Goal: Information Seeking & Learning: Learn about a topic

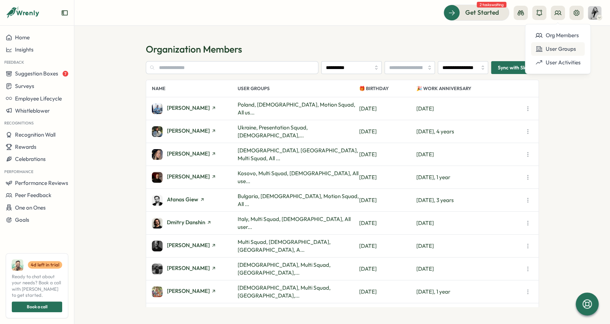
click at [563, 49] on div "User Groups" at bounding box center [557, 49] width 45 height 8
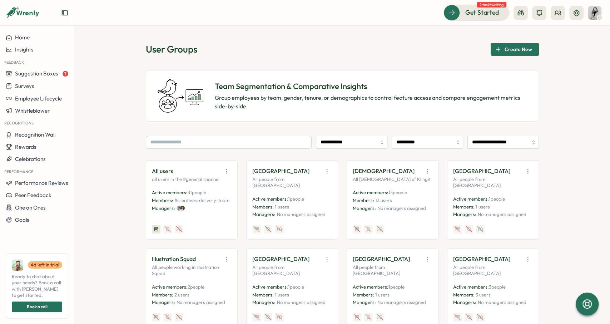
click at [584, 13] on div "Get Started 2 tasks waiting" at bounding box center [523, 13] width 158 height 16
click at [577, 11] on icon at bounding box center [576, 12] width 7 height 7
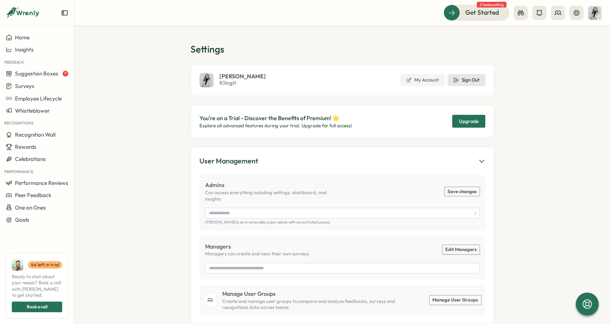
click at [477, 79] on span "Sign Out" at bounding box center [471, 80] width 18 height 6
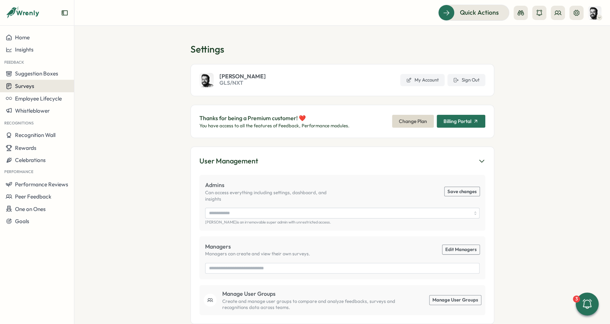
click at [37, 84] on div "Surveys" at bounding box center [37, 86] width 63 height 7
click at [78, 77] on div "Insights" at bounding box center [102, 73] width 59 height 14
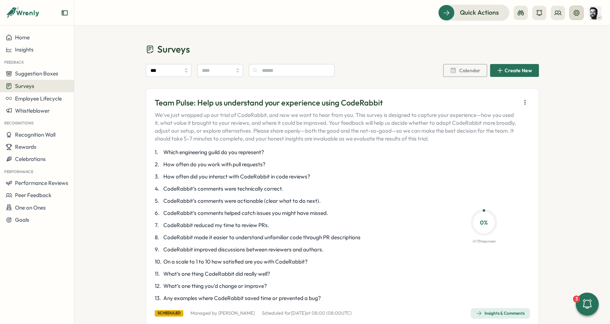
click at [580, 15] on button at bounding box center [576, 13] width 14 height 14
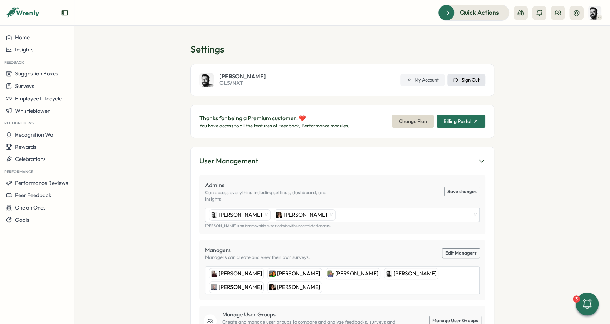
click at [467, 81] on span "Sign Out" at bounding box center [471, 80] width 18 height 6
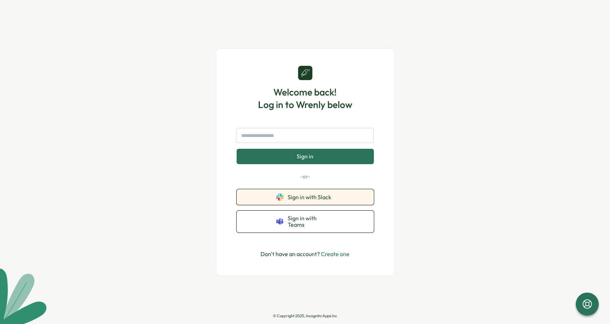
click at [317, 195] on button "Sign in with Slack" at bounding box center [305, 197] width 137 height 16
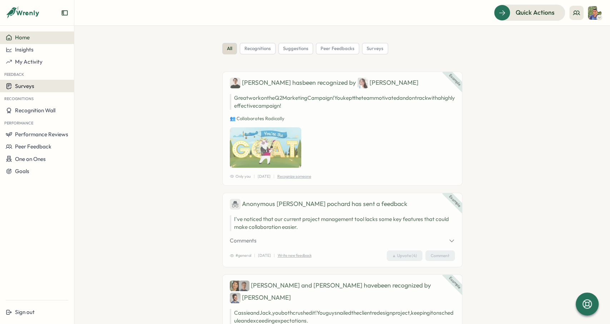
click at [34, 85] on div "Surveys" at bounding box center [37, 86] width 63 height 7
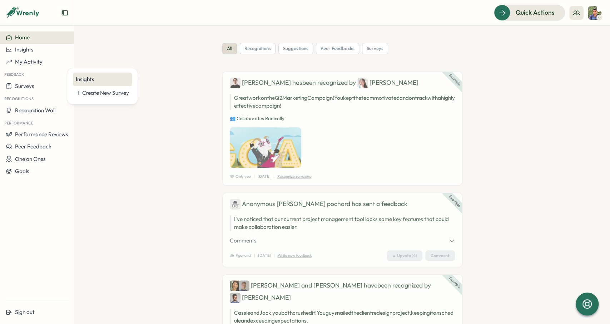
click at [93, 83] on div "Insights" at bounding box center [102, 79] width 53 height 8
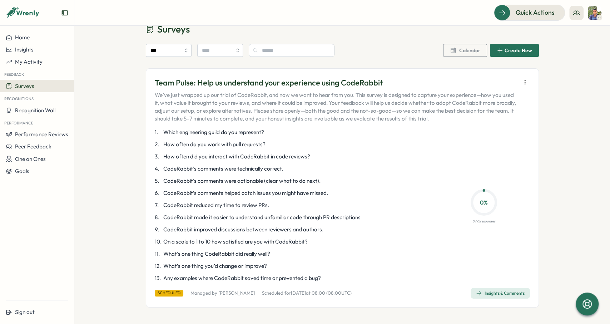
scroll to position [20, 0]
click at [104, 116] on div "Surveys *** Calendar Create New Team Pulse: Help us understand your experience …" at bounding box center [342, 164] width 536 height 319
